Goal: Information Seeking & Learning: Check status

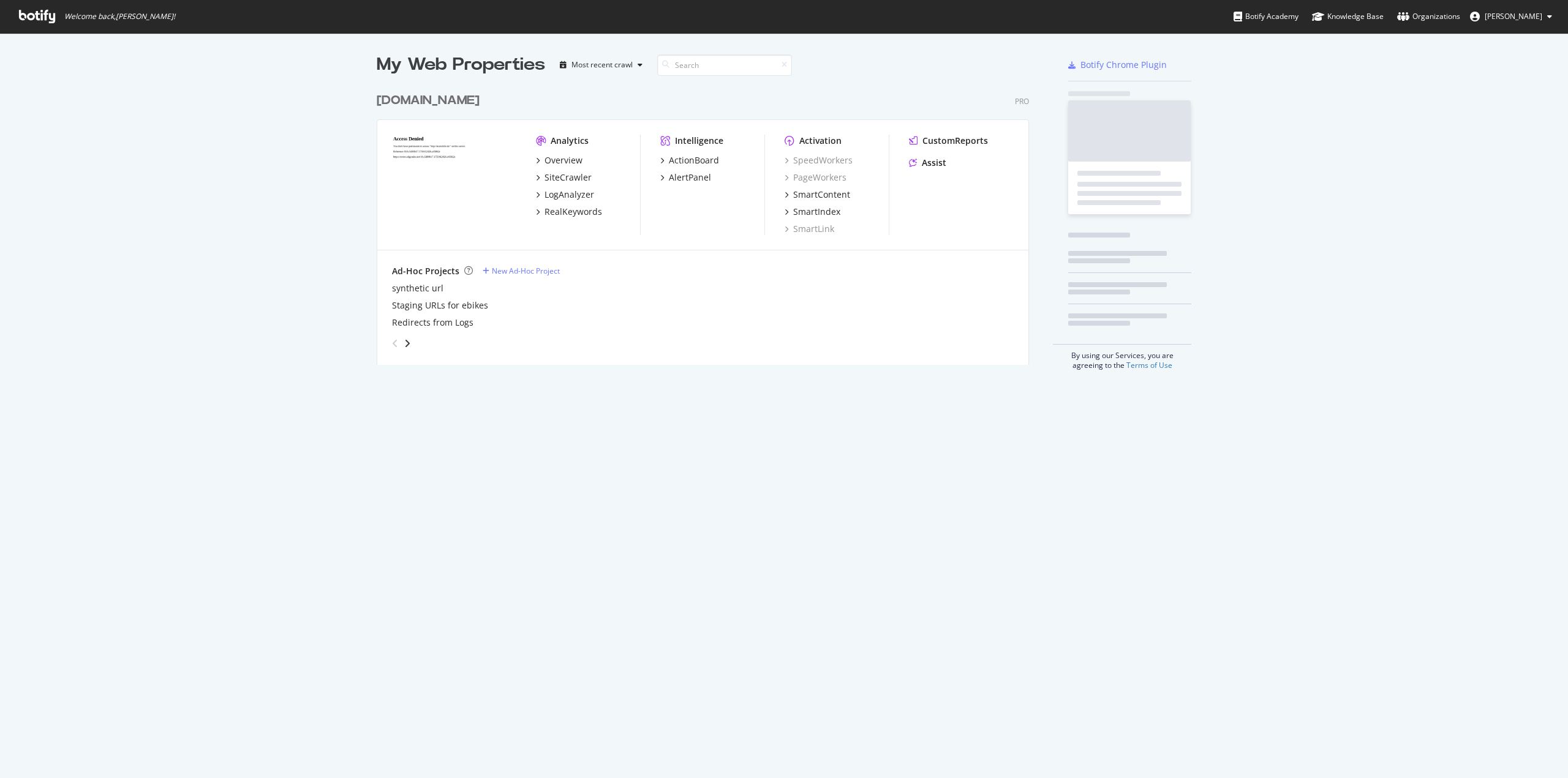
scroll to position [769, 1549]
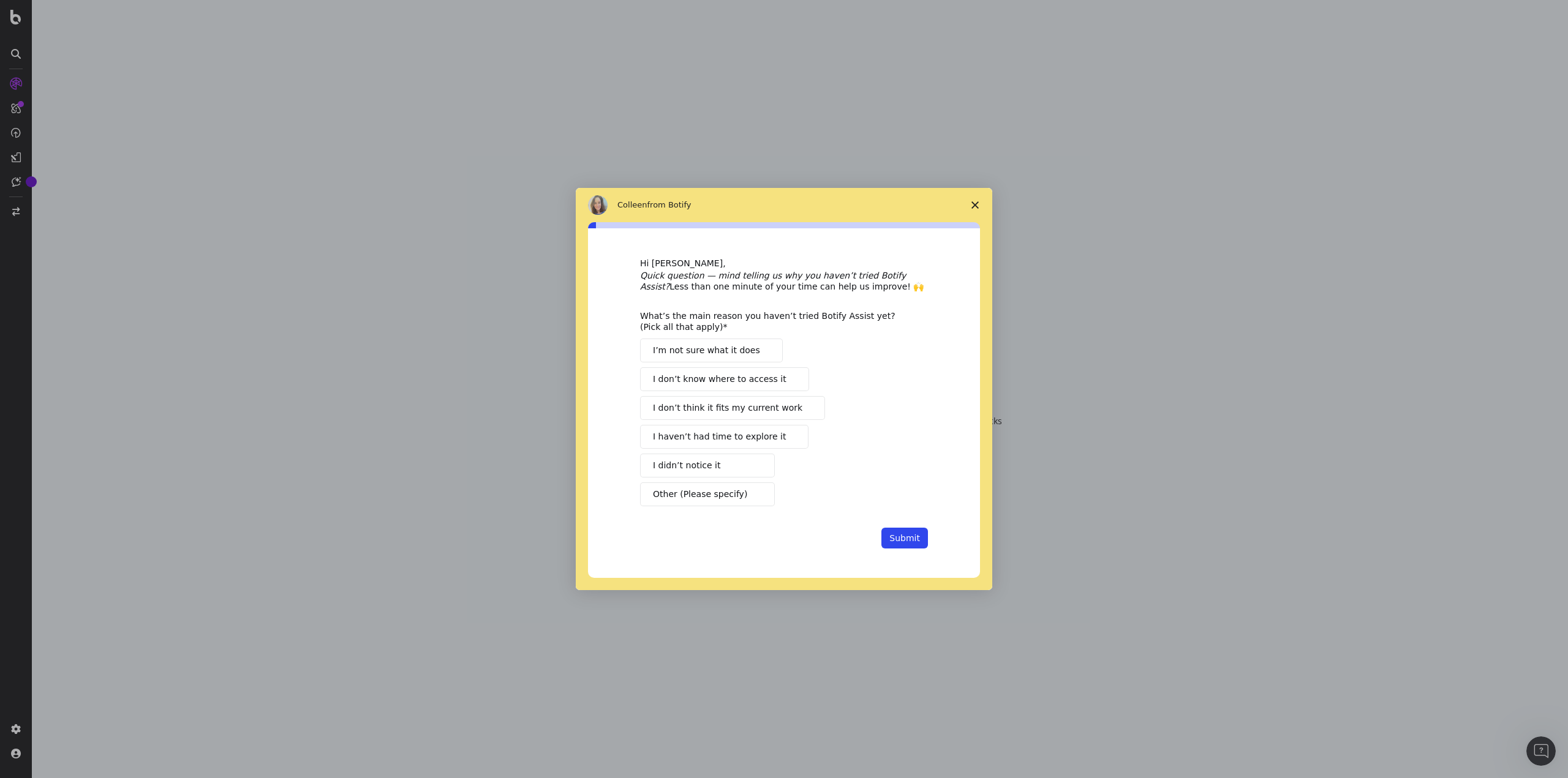
click at [975, 205] on polygon "Close survey" at bounding box center [975, 205] width 7 height 7
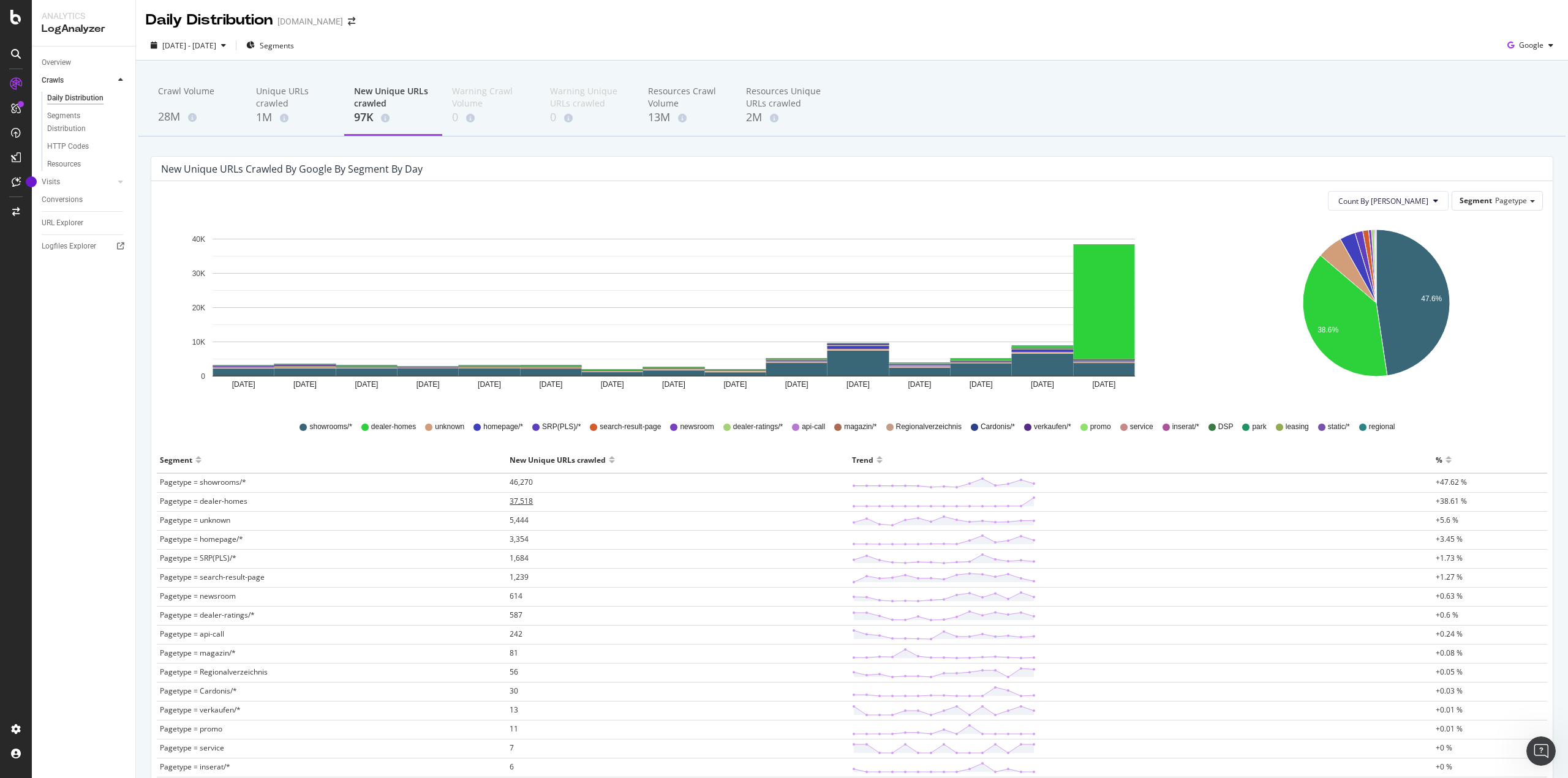
click at [533, 502] on td "37,518" at bounding box center [677, 502] width 342 height 19
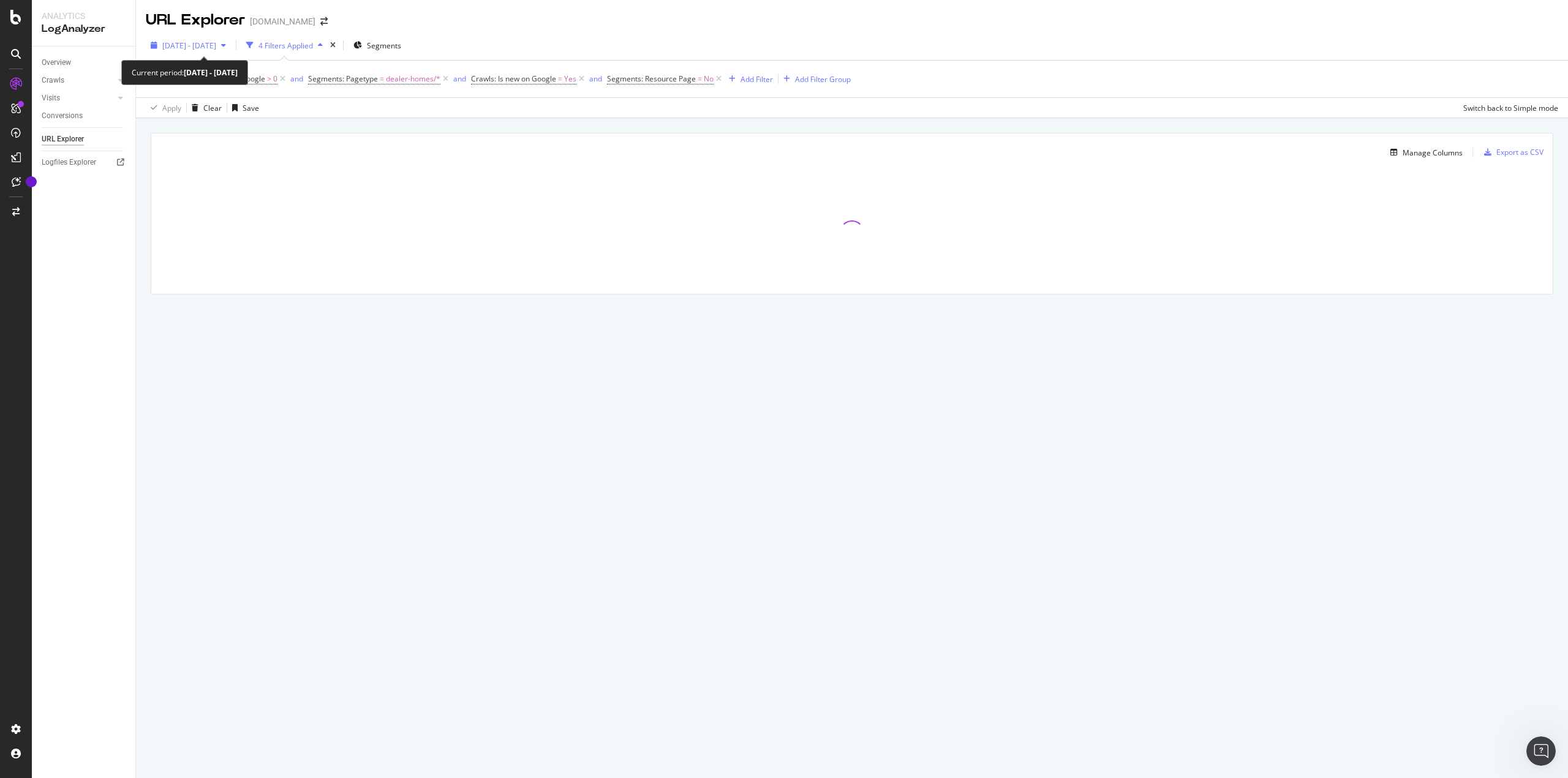
click at [231, 43] on div "button" at bounding box center [224, 45] width 15 height 7
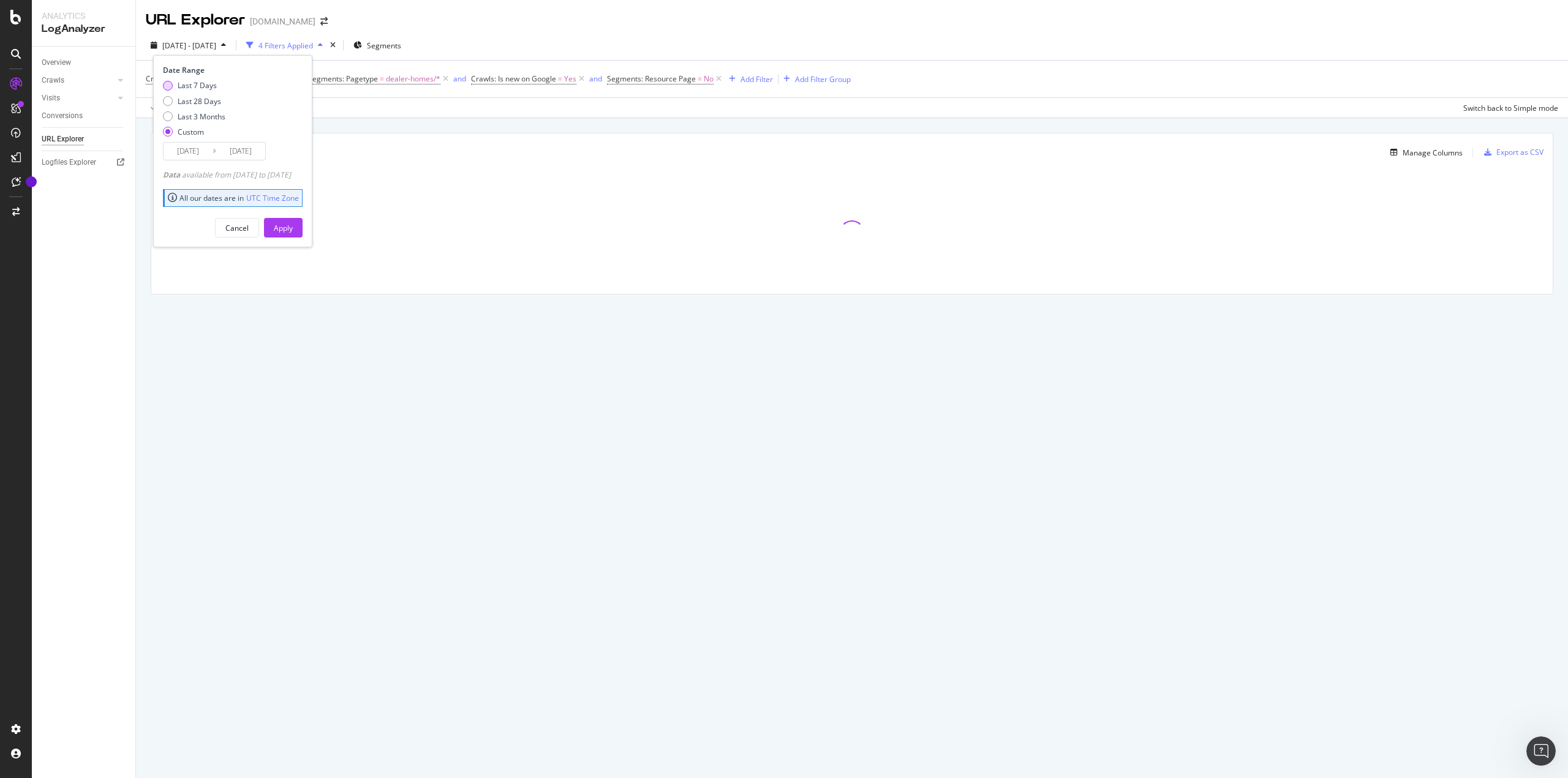
click at [197, 90] on div "Last 7 Days" at bounding box center [197, 86] width 39 height 10
type input "2025/08/05"
type input "2025/08/11"
click at [292, 227] on div "Apply" at bounding box center [283, 228] width 19 height 10
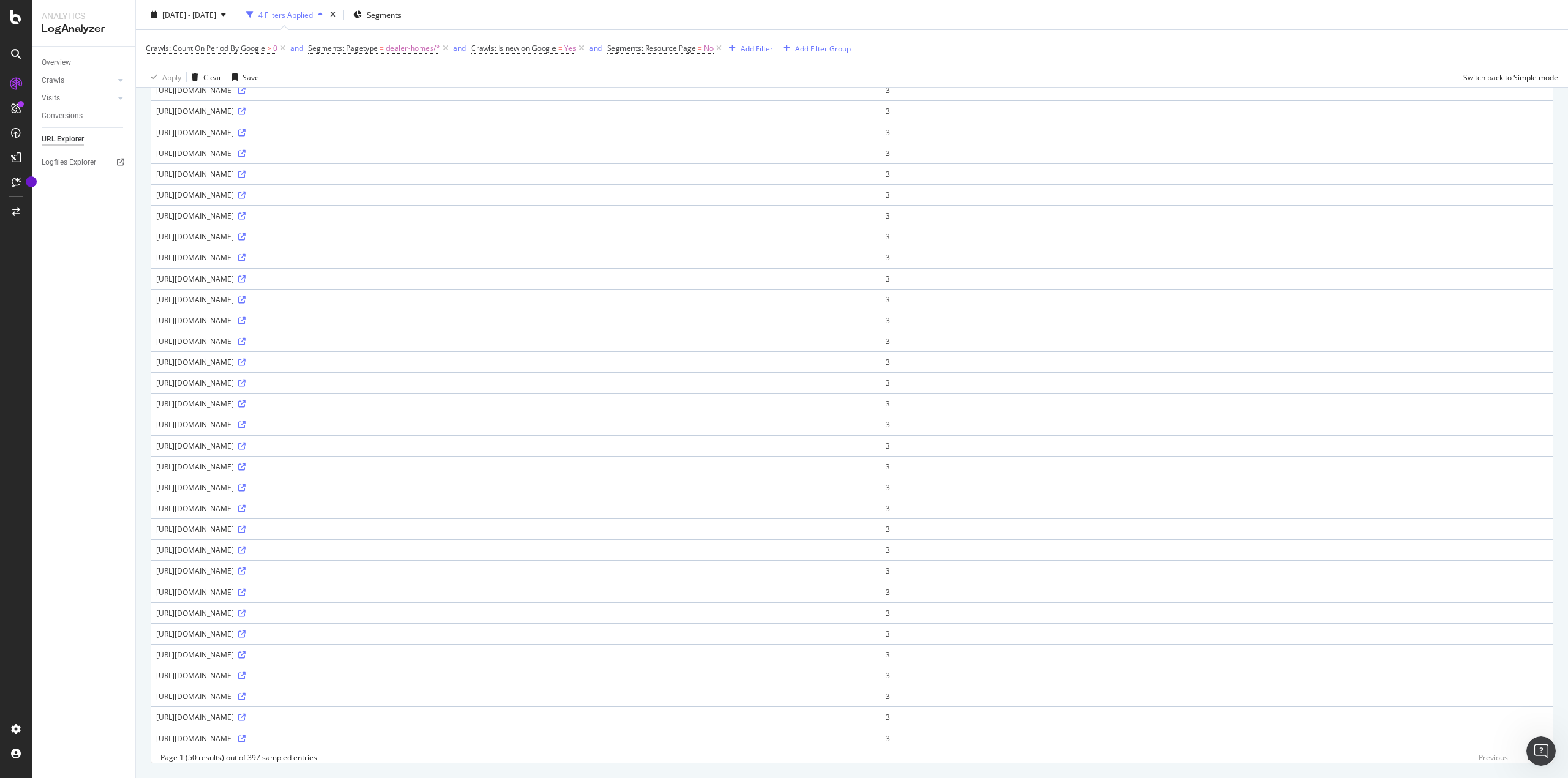
scroll to position [551, 0]
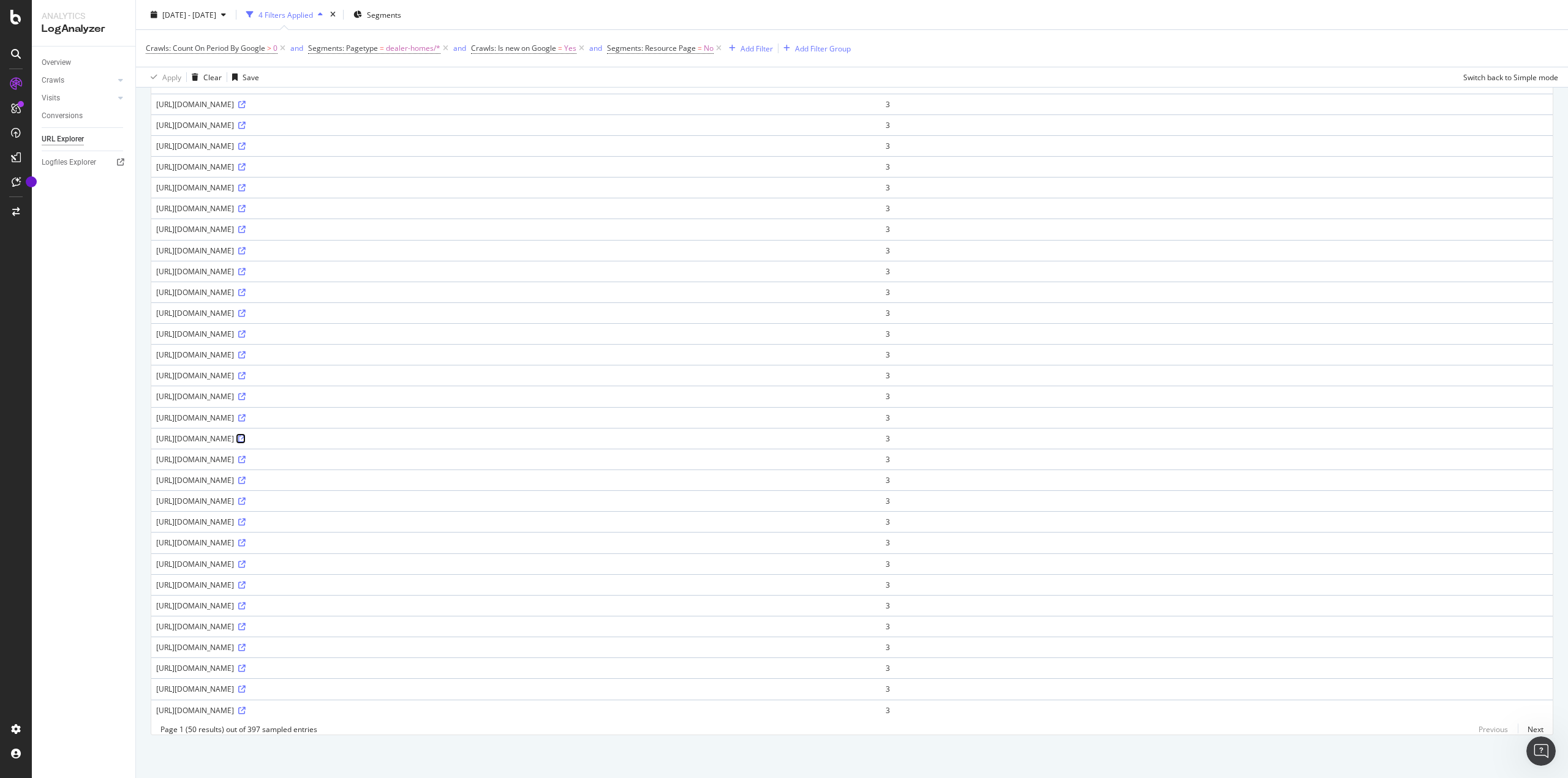
click at [245, 435] on icon at bounding box center [242, 439] width 7 height 7
